Goal: Transaction & Acquisition: Purchase product/service

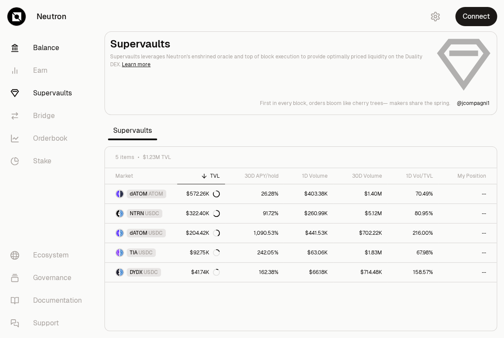
click at [50, 50] on link "Balance" at bounding box center [48, 48] width 91 height 23
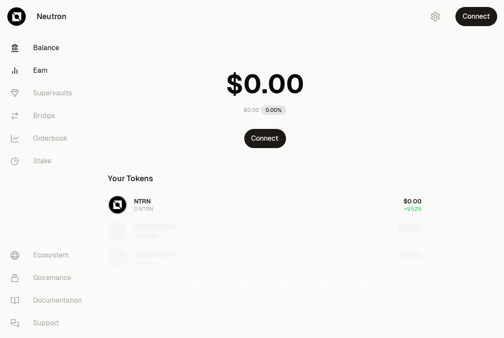
click at [42, 70] on link "Earn" at bounding box center [48, 70] width 91 height 23
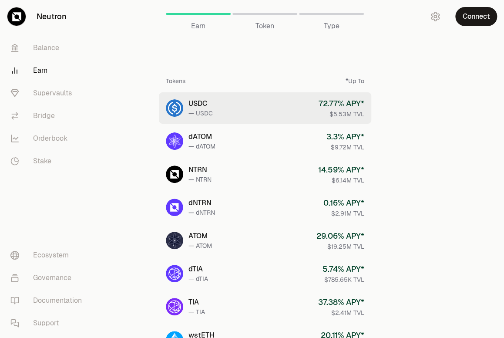
click at [276, 103] on link "USDC — USDC 72.77 % APY* $5.53M TVL" at bounding box center [265, 107] width 212 height 31
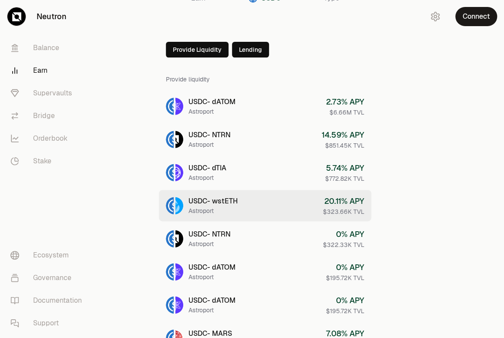
scroll to position [44, 0]
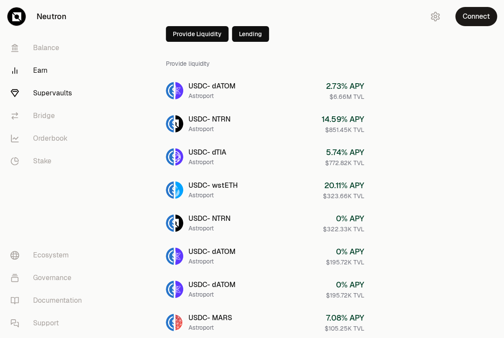
click at [64, 95] on link "Supervaults" at bounding box center [48, 93] width 91 height 23
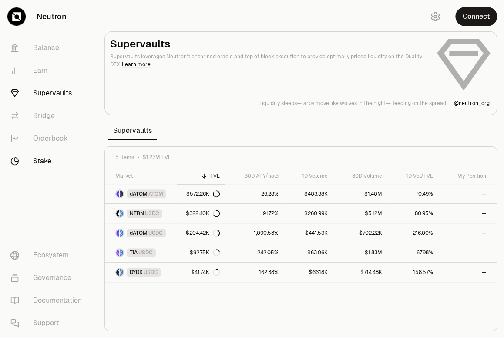
click at [44, 161] on link "Stake" at bounding box center [48, 161] width 91 height 23
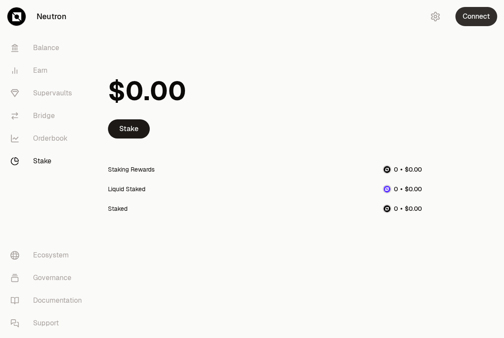
click at [479, 22] on button "Connect" at bounding box center [476, 16] width 42 height 19
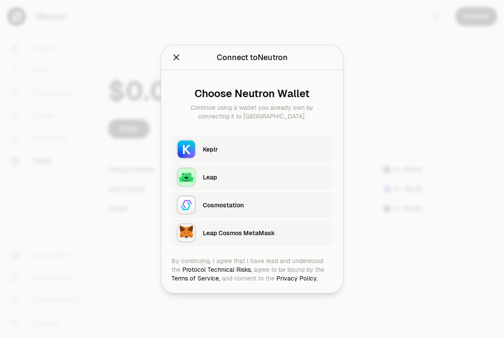
click at [259, 147] on div "Keplr" at bounding box center [265, 149] width 124 height 9
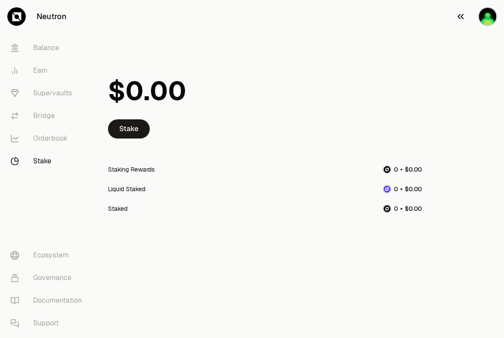
click at [487, 21] on img "button" at bounding box center [487, 16] width 19 height 19
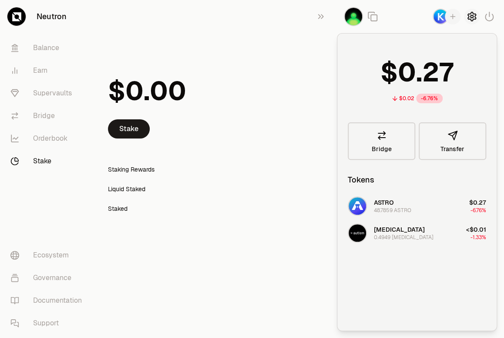
click at [470, 15] on icon "button" at bounding box center [471, 16] width 3 height 3
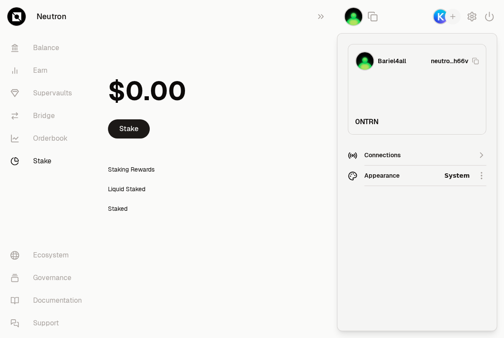
click at [464, 176] on html "Neutron Balance Earn Supervaults Bridge Orderbook Stake Ecosystem Governance Do…" at bounding box center [252, 169] width 504 height 338
click at [414, 220] on div "Dark" at bounding box center [444, 215] width 79 height 17
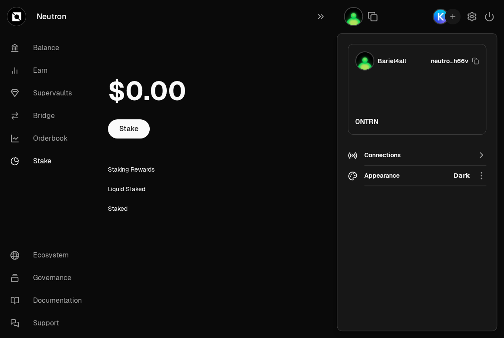
click at [292, 92] on div at bounding box center [265, 91] width 314 height 57
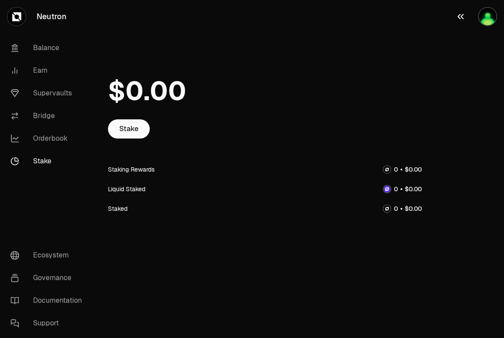
click at [460, 18] on icon "button" at bounding box center [460, 16] width 10 height 10
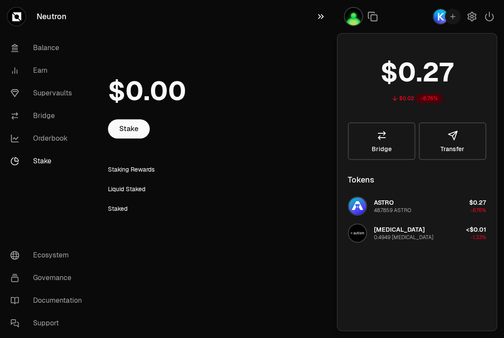
click at [319, 16] on icon "button" at bounding box center [321, 16] width 10 height 10
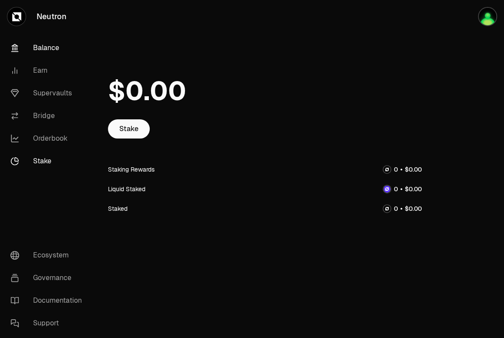
click at [66, 48] on link "Balance" at bounding box center [48, 48] width 91 height 23
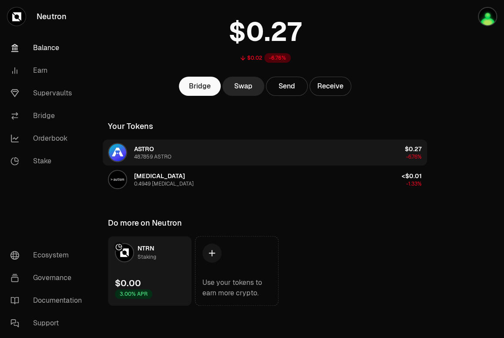
scroll to position [54, 0]
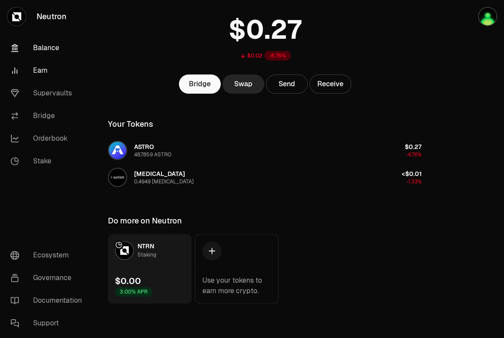
click at [47, 75] on link "Earn" at bounding box center [48, 70] width 91 height 23
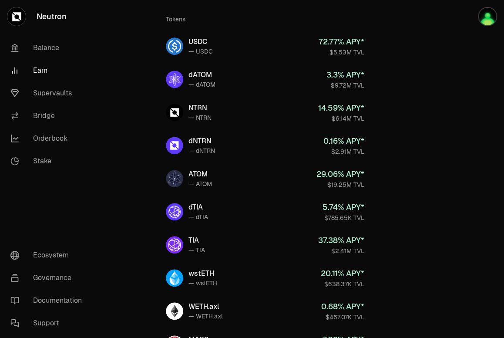
scroll to position [120, 0]
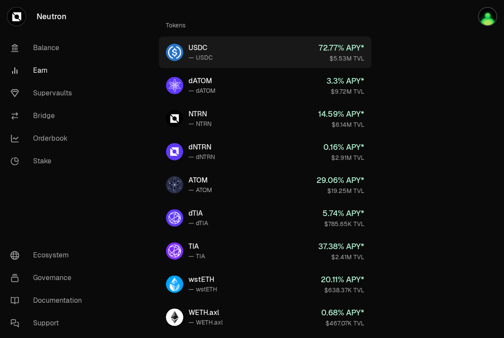
click at [281, 57] on link "USDC — USDC 72.77 % APY* $5.53M TVL" at bounding box center [265, 52] width 212 height 31
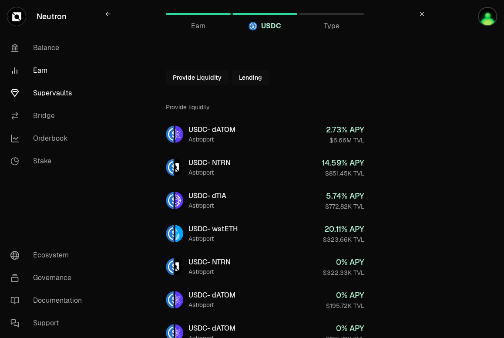
click at [47, 95] on link "Supervaults" at bounding box center [48, 93] width 91 height 23
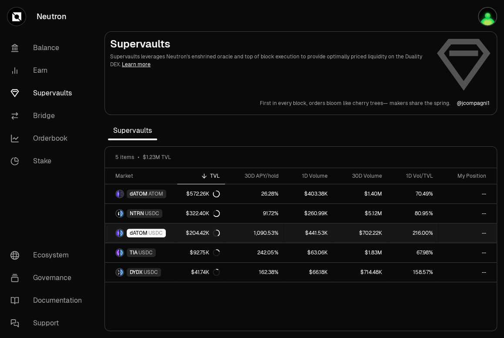
click at [400, 230] on link "216.00%" at bounding box center [412, 232] width 51 height 19
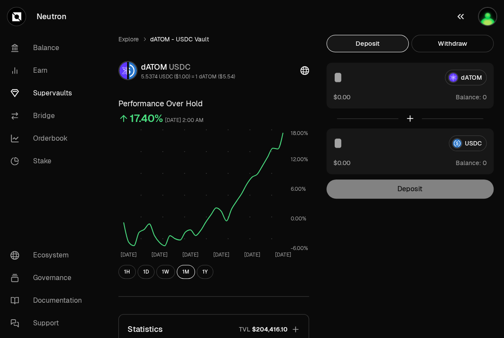
click at [486, 19] on img "button" at bounding box center [487, 16] width 19 height 19
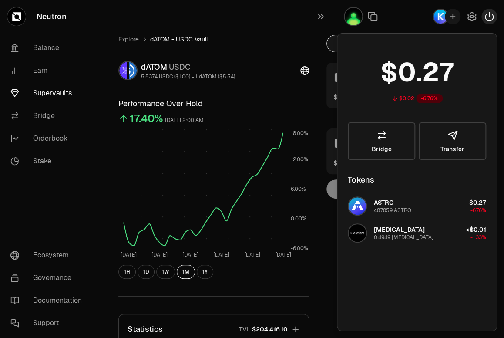
click at [491, 20] on icon "button" at bounding box center [489, 16] width 8 height 9
